Goal: Information Seeking & Learning: Understand process/instructions

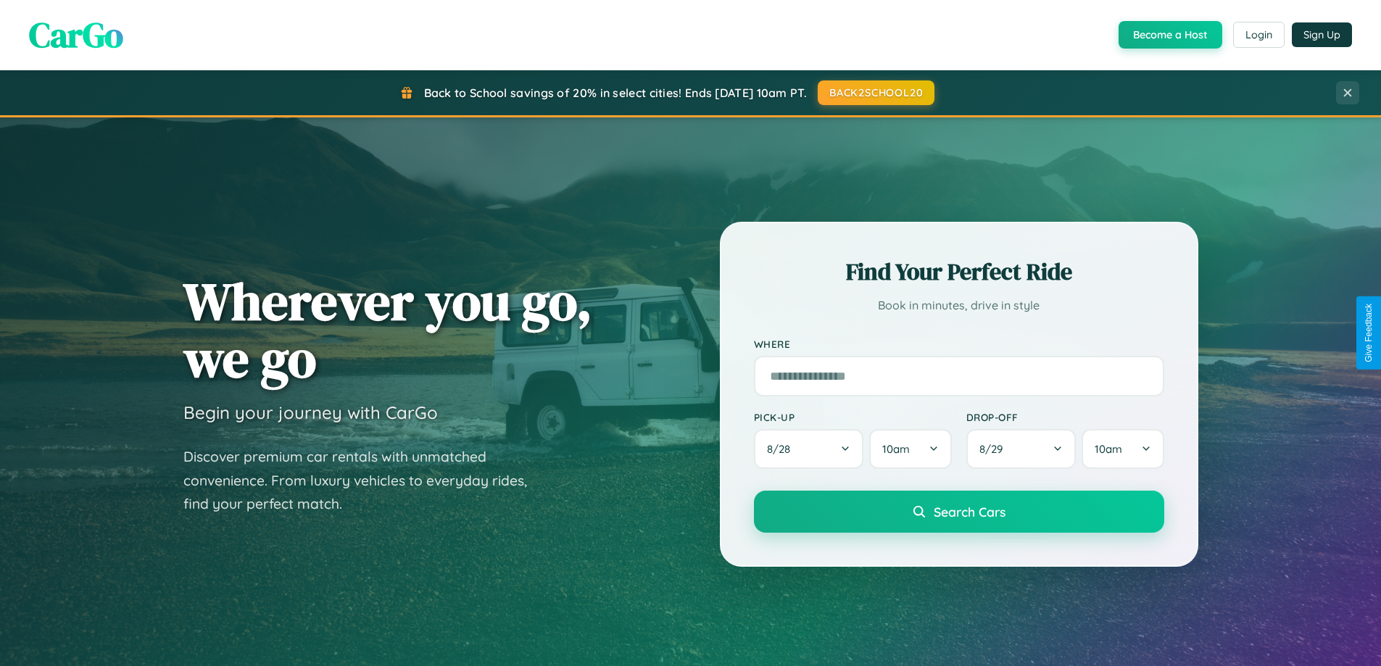
scroll to position [2789, 0]
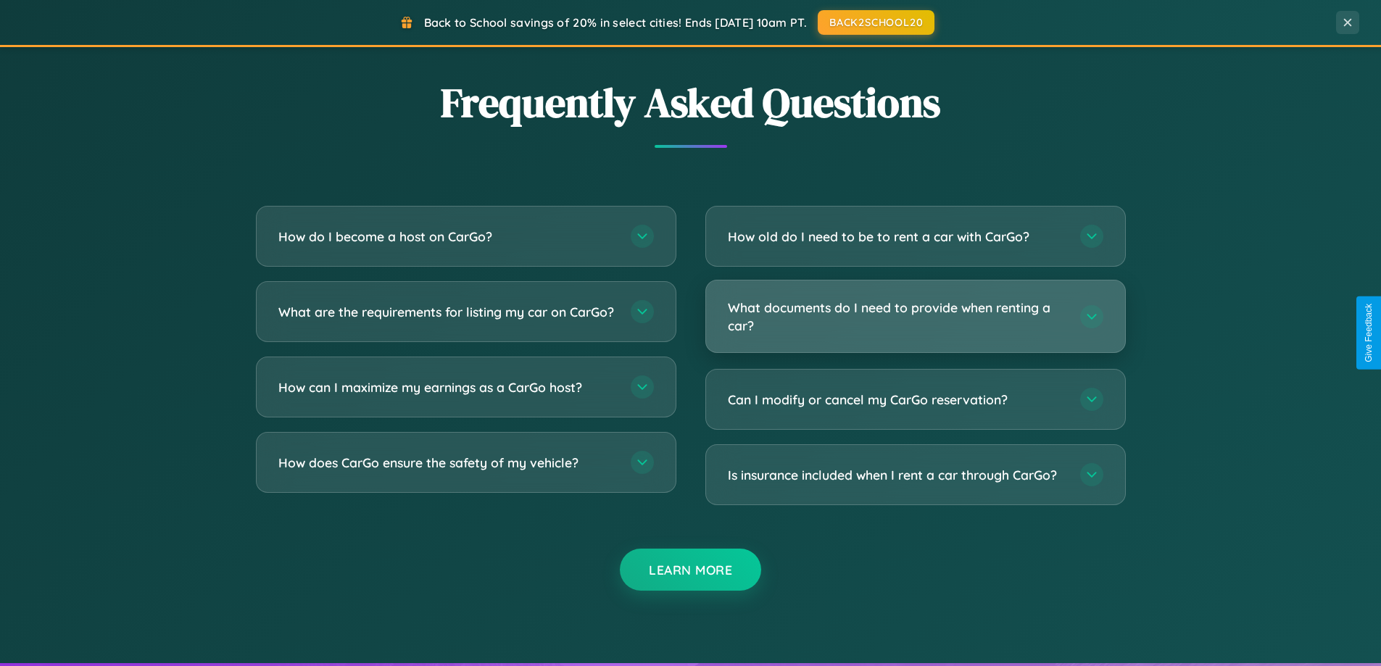
click at [915, 316] on h3 "What documents do I need to provide when renting a car?" at bounding box center [897, 317] width 338 height 36
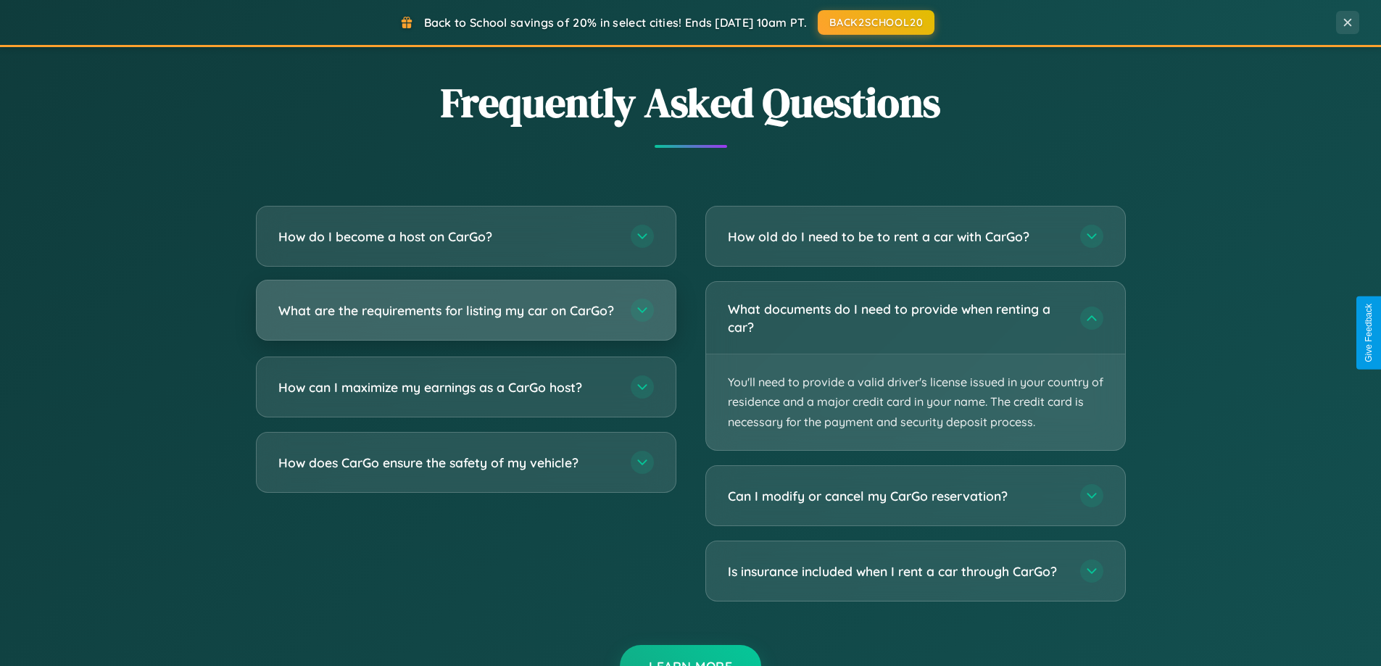
click at [465, 317] on h3 "What are the requirements for listing my car on CarGo?" at bounding box center [447, 310] width 338 height 18
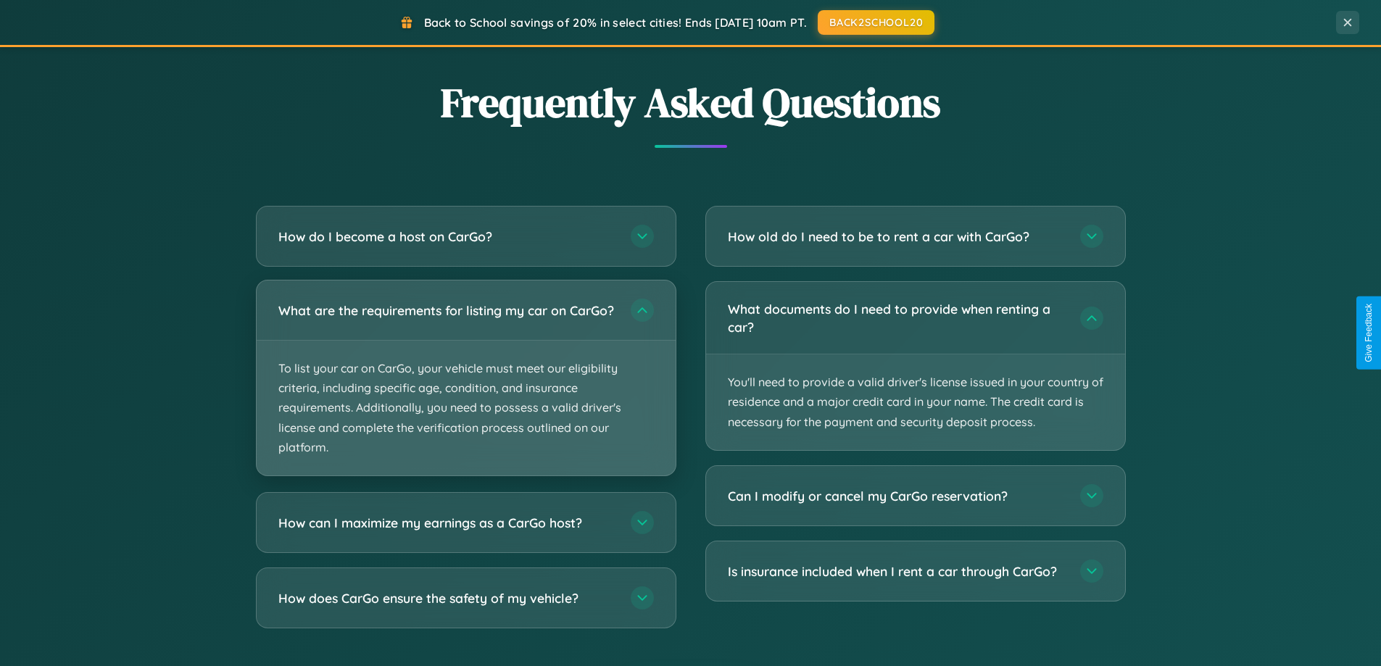
click at [465, 384] on p "To list your car on CarGo, your vehicle must meet our eligibility criteria, inc…" at bounding box center [466, 408] width 419 height 135
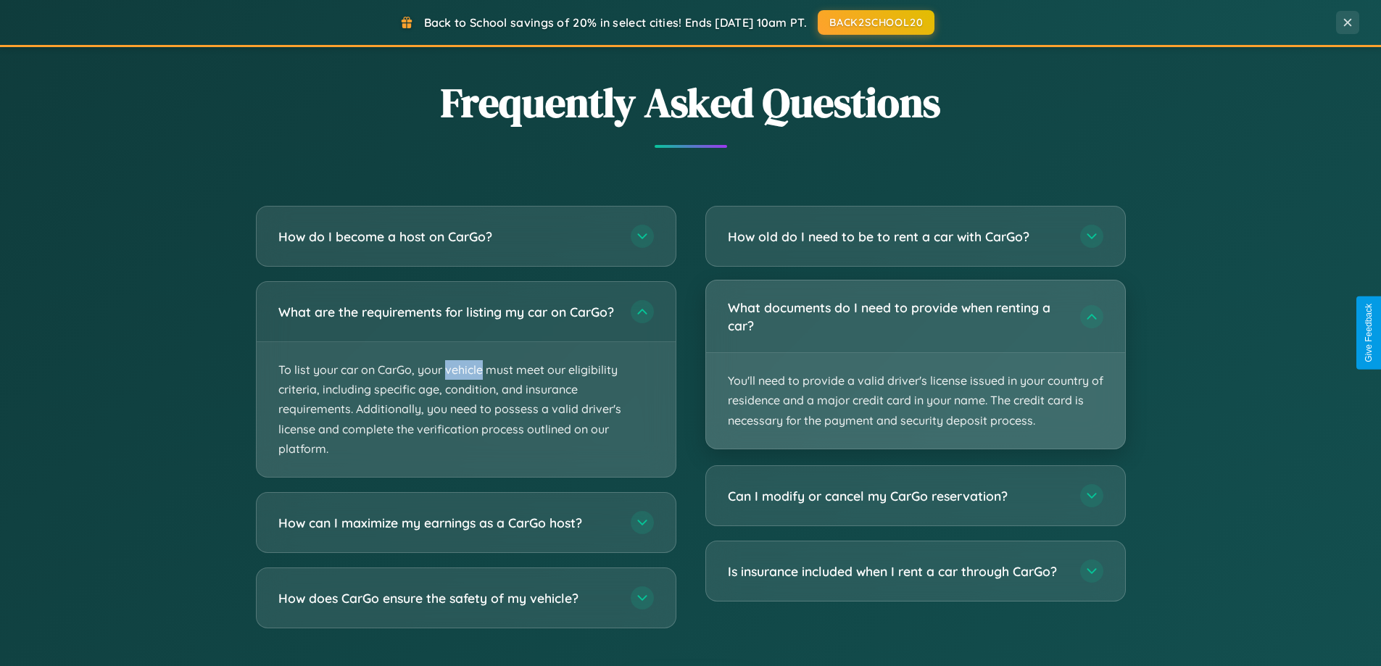
click at [915, 365] on p "You'll need to provide a valid driver's license issued in your country of resid…" at bounding box center [915, 401] width 419 height 96
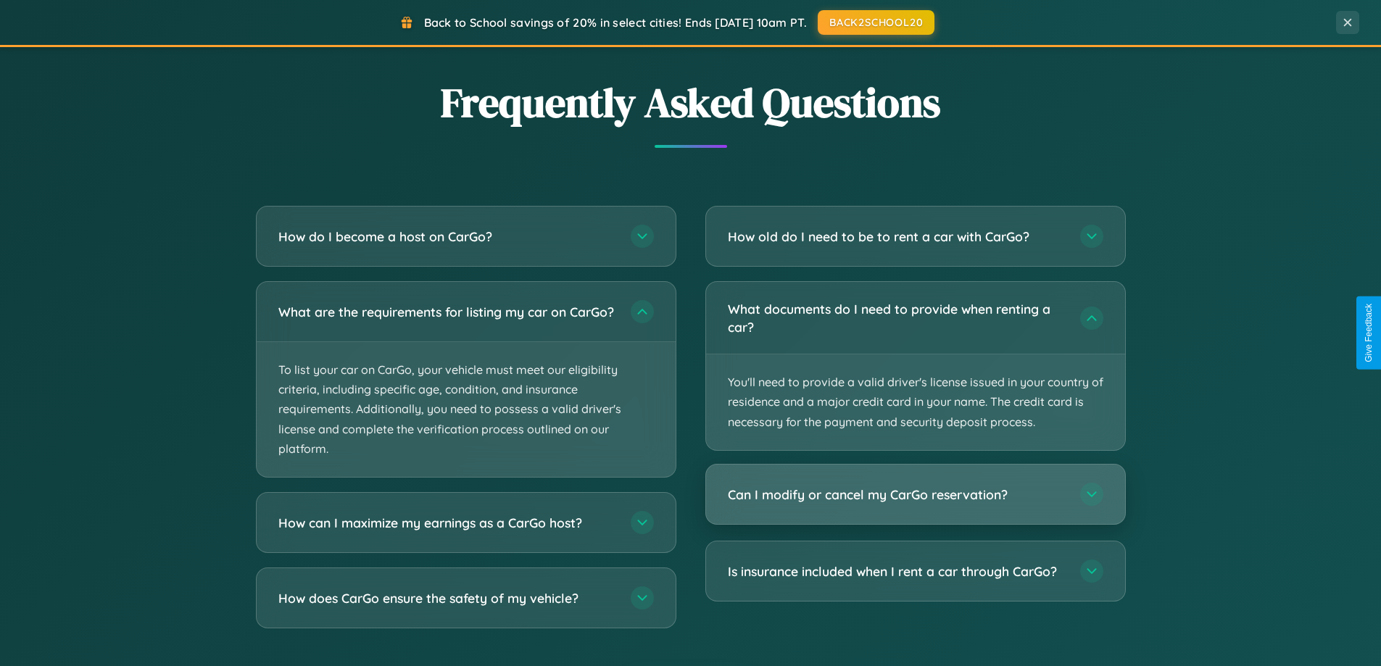
click at [915, 494] on h3 "Can I modify or cancel my CarGo reservation?" at bounding box center [897, 495] width 338 height 18
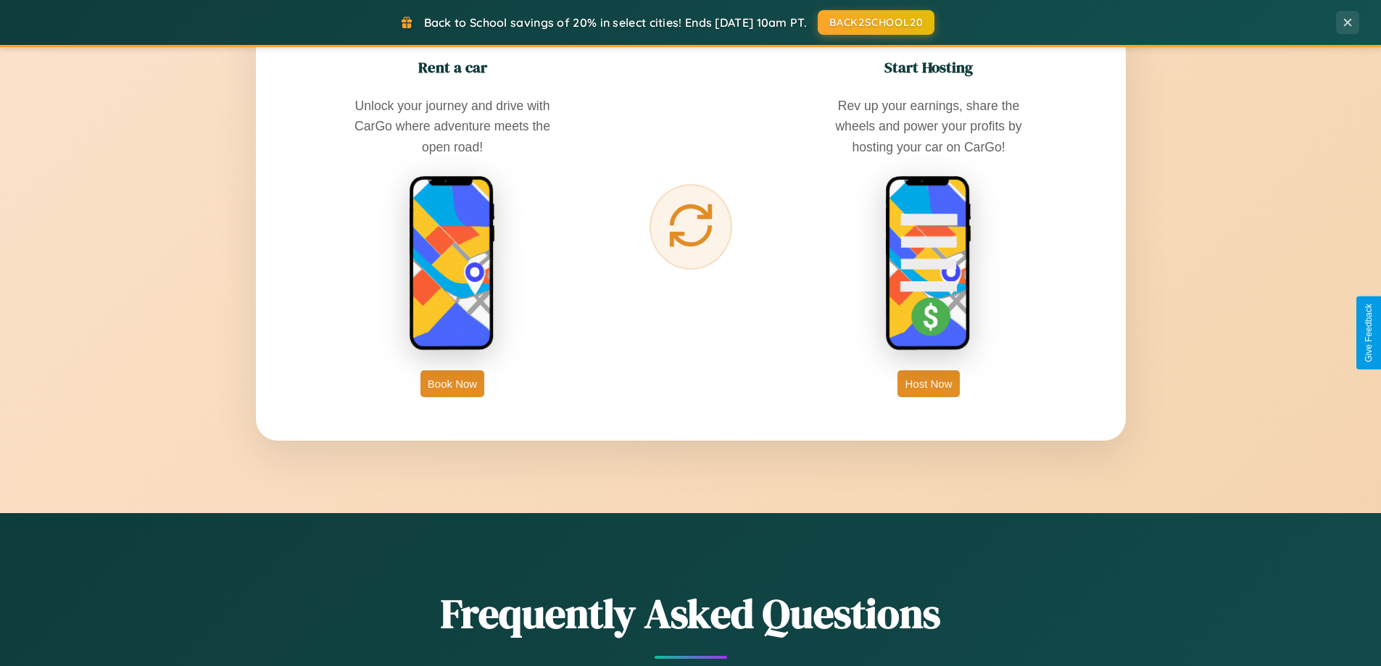
scroll to position [0, 0]
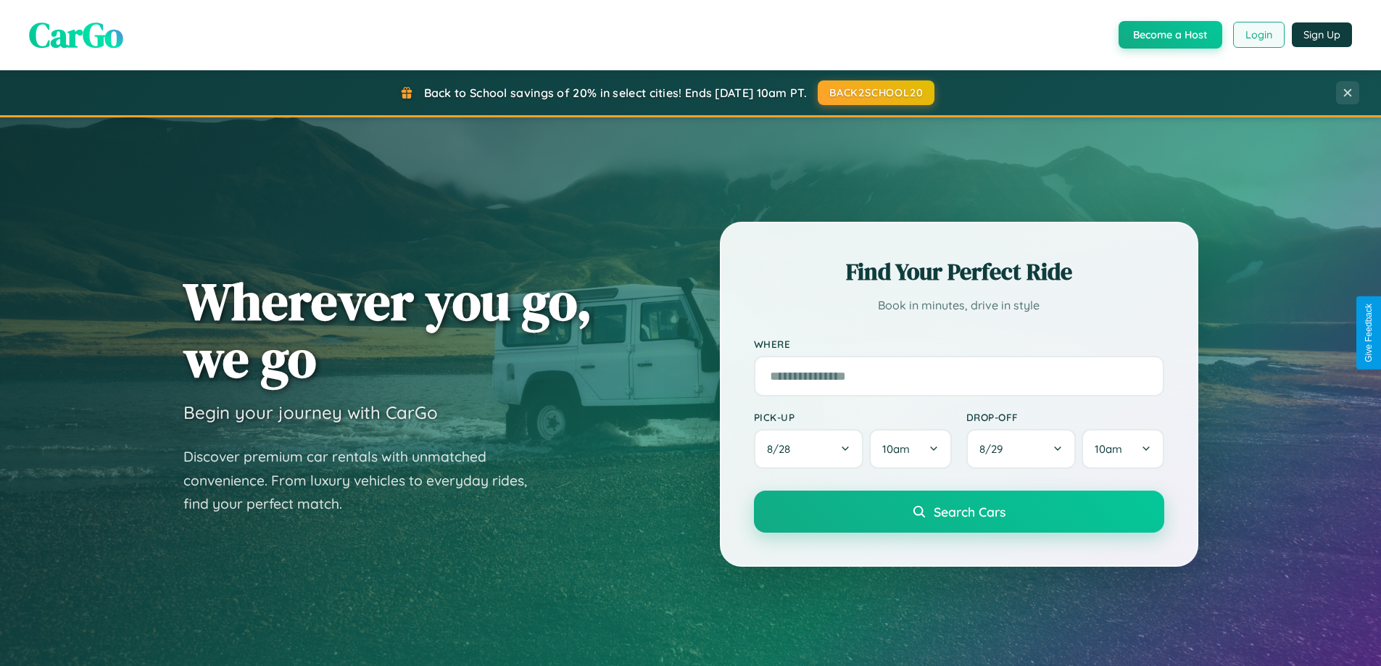
click at [1257, 35] on button "Login" at bounding box center [1258, 35] width 51 height 26
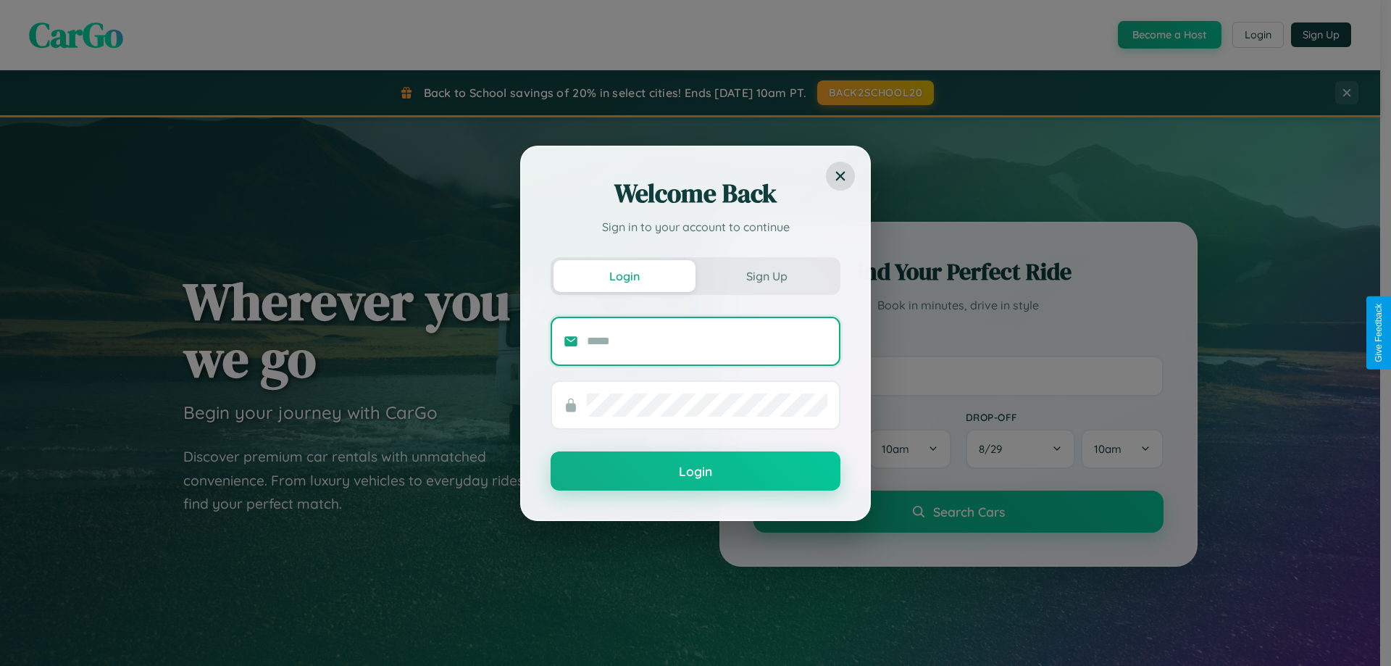
click at [707, 341] on input "text" at bounding box center [707, 341] width 241 height 23
type input "**********"
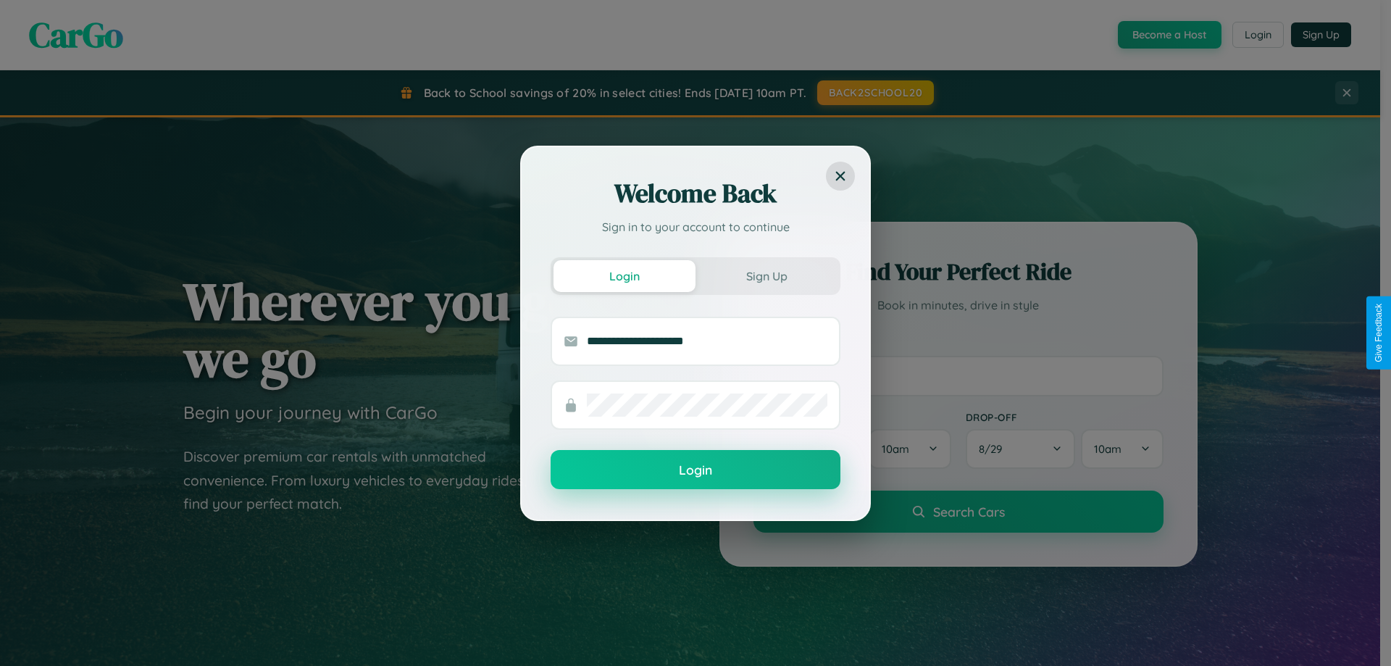
click at [696, 470] on button "Login" at bounding box center [696, 469] width 290 height 39
